Goal: Task Accomplishment & Management: Manage account settings

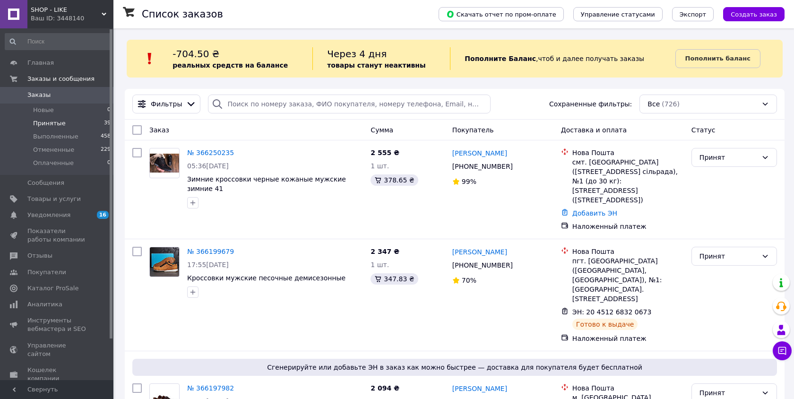
click at [42, 123] on span "Принятые" at bounding box center [49, 123] width 33 height 9
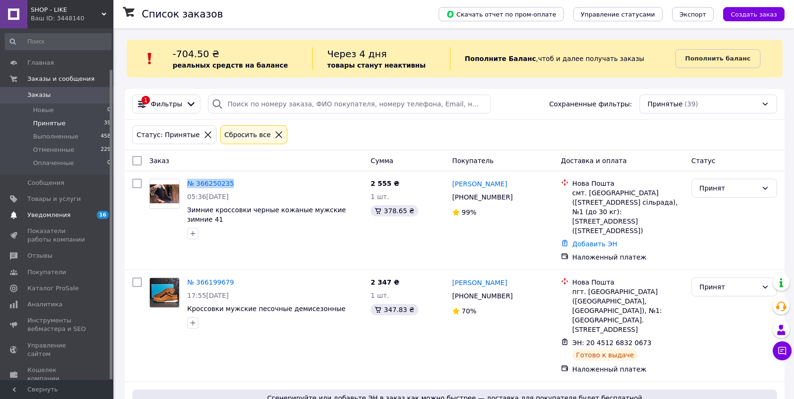
scroll to position [47, 0]
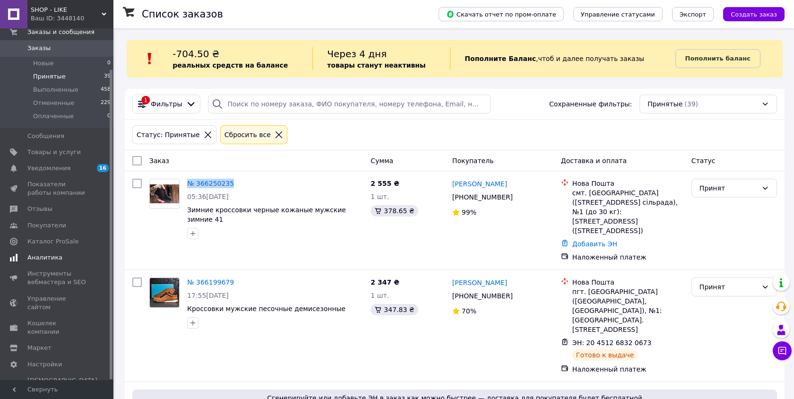
click at [45, 259] on span "Аналитика" at bounding box center [44, 257] width 35 height 9
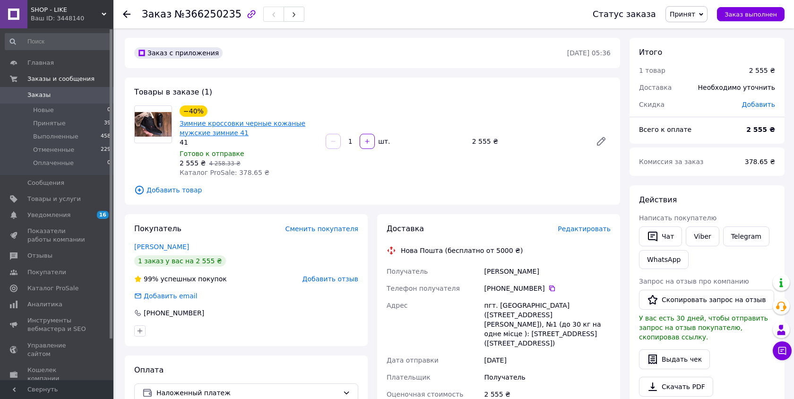
click at [234, 134] on link "Зимние кроссовки черные кожаные мужские зимние 41" at bounding box center [243, 128] width 126 height 17
click at [550, 288] on icon at bounding box center [552, 288] width 8 height 8
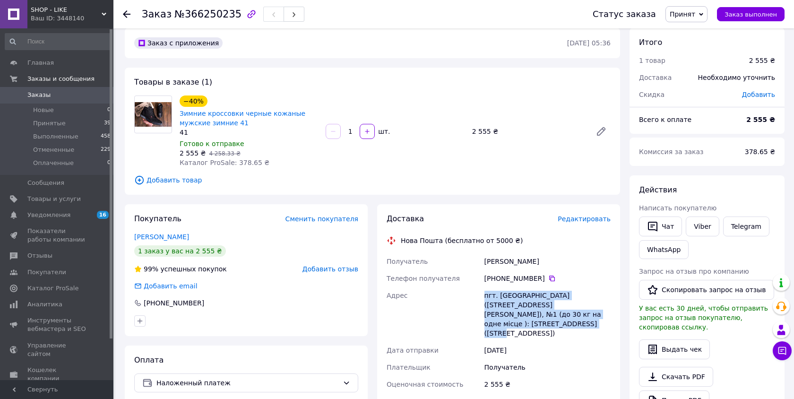
drag, startPoint x: 504, startPoint y: 326, endPoint x: 468, endPoint y: 295, distance: 47.5
click at [468, 295] on div "Получатель Самойленко Ярослав Телефон получателя +380 95 724 98 60   Адрес пгт.…" at bounding box center [499, 362] width 228 height 219
click at [468, 295] on div "Адрес" at bounding box center [434, 314] width 98 height 55
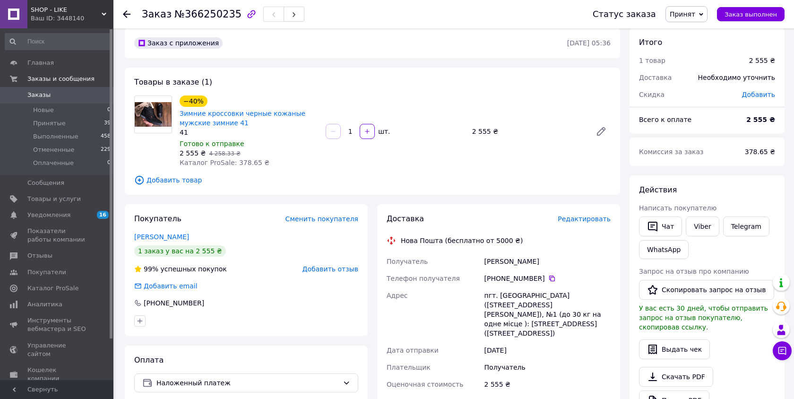
drag, startPoint x: 495, startPoint y: 331, endPoint x: 470, endPoint y: 289, distance: 48.3
click at [470, 289] on div "Получатель Самойленко Ярослав Телефон получателя +380 95 724 98 60   Адрес пгт.…" at bounding box center [499, 362] width 228 height 219
click at [470, 289] on div "Адрес" at bounding box center [434, 314] width 98 height 55
drag, startPoint x: 493, startPoint y: 334, endPoint x: 483, endPoint y: 294, distance: 41.5
click at [483, 294] on div "пгт. Шевченково (Харьковская обл., Купянский р-н. Шевченкивська сельсовет), №1 …" at bounding box center [547, 314] width 130 height 55
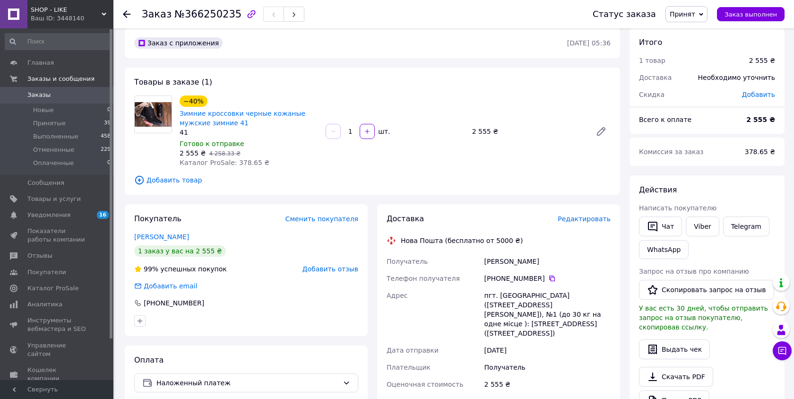
click at [483, 294] on div "пгт. Шевченково (Харьковская обл., Купянский р-н. Шевченкивська сельсовет), №1 …" at bounding box center [547, 314] width 130 height 55
drag, startPoint x: 505, startPoint y: 339, endPoint x: 485, endPoint y: 293, distance: 50.4
click at [485, 293] on div "пгт. Шевченково (Харьковская обл., Купянский р-н. Шевченкивська сельсовет), №1 …" at bounding box center [547, 314] width 130 height 55
click at [76, 124] on li "Принятые 39" at bounding box center [58, 123] width 116 height 13
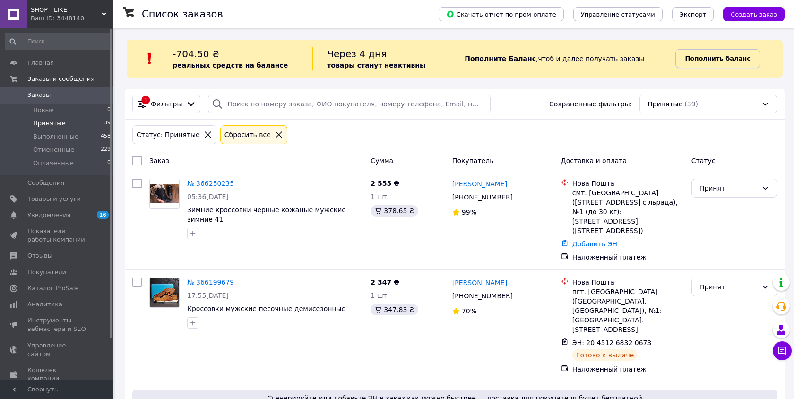
click at [714, 63] on span "Пополнить баланс" at bounding box center [717, 58] width 65 height 9
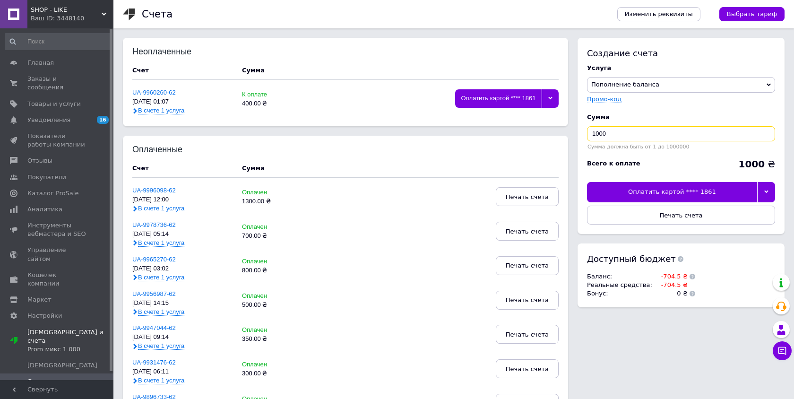
drag, startPoint x: 675, startPoint y: 134, endPoint x: 419, endPoint y: 134, distance: 256.0
drag, startPoint x: 631, startPoint y: 135, endPoint x: 532, endPoint y: 135, distance: 98.3
type input "1000"
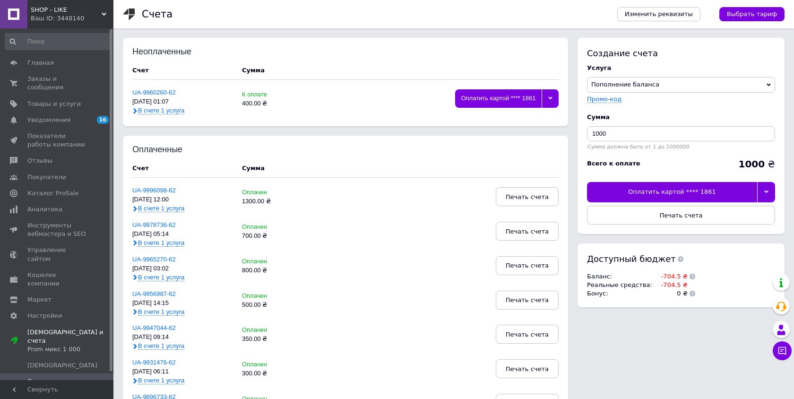
click at [768, 195] on div at bounding box center [766, 192] width 18 height 20
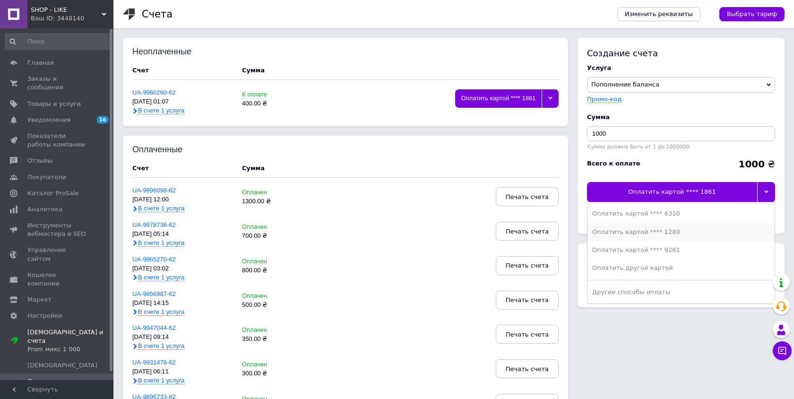
click at [710, 233] on div "Оплатить картой **** 1289" at bounding box center [681, 232] width 178 height 9
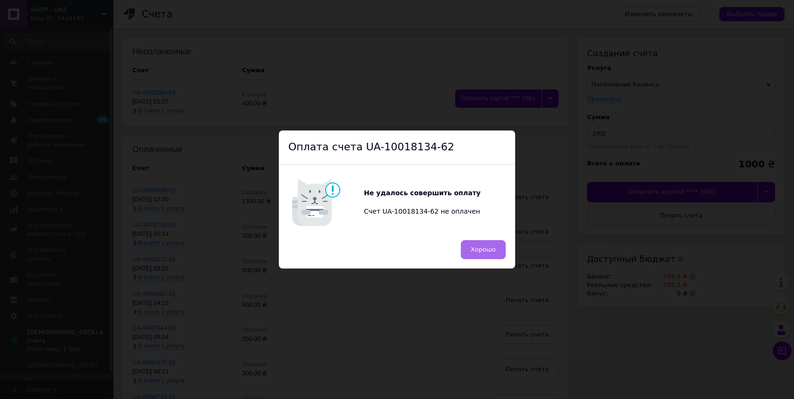
click at [476, 243] on button "Хорошо" at bounding box center [483, 249] width 45 height 19
